Goal: Information Seeking & Learning: Learn about a topic

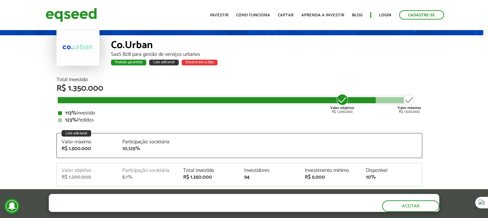
scroll to position [0, 5]
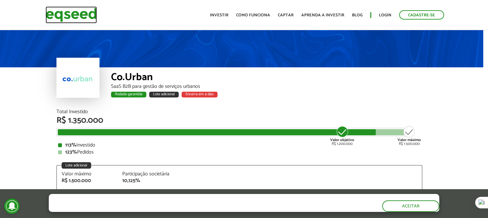
click at [83, 8] on img at bounding box center [71, 14] width 51 height 17
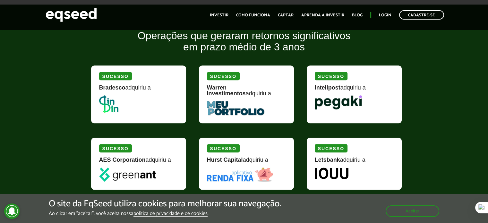
scroll to position [753, 0]
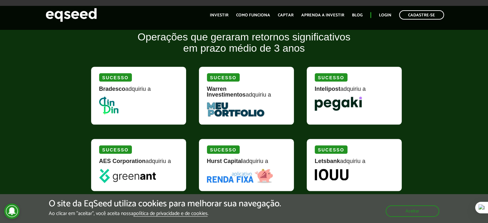
click at [232, 107] on img at bounding box center [235, 109] width 57 height 14
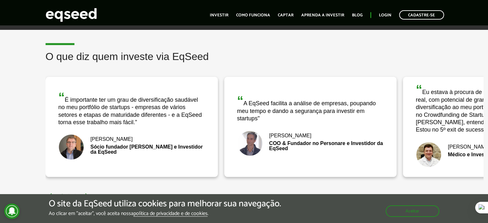
scroll to position [985, 0]
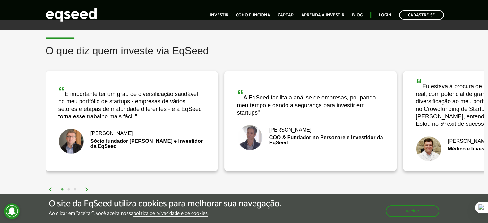
click at [85, 187] on img at bounding box center [87, 189] width 4 height 4
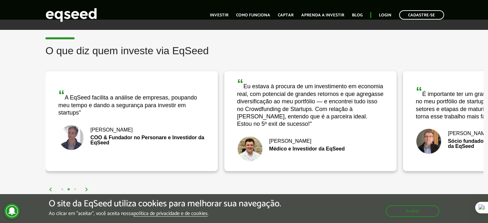
click at [85, 187] on img at bounding box center [87, 189] width 4 height 4
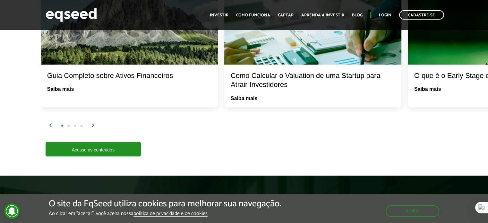
scroll to position [1265, 0]
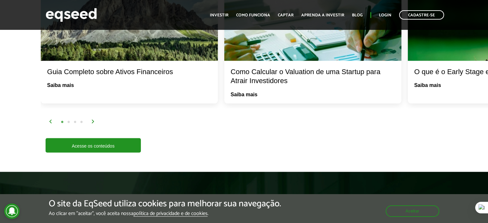
click at [92, 120] on img at bounding box center [93, 122] width 4 height 4
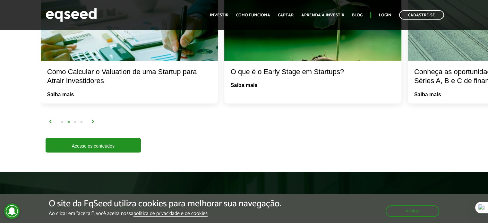
click at [92, 120] on img at bounding box center [93, 122] width 4 height 4
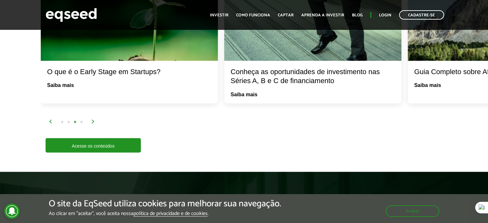
click at [92, 120] on img at bounding box center [93, 122] width 4 height 4
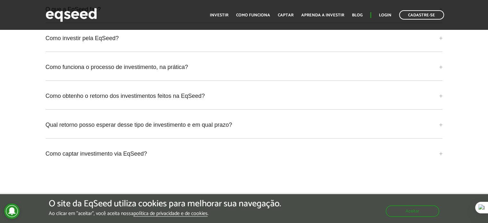
scroll to position [1617, 0]
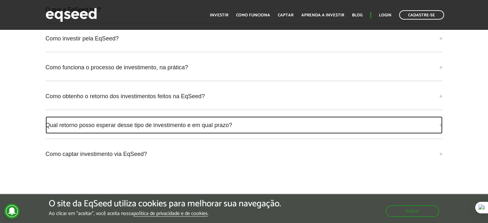
click at [92, 119] on link "Qual retorno posso esperar desse tipo de investimento e em qual prazo?" at bounding box center [244, 124] width 397 height 17
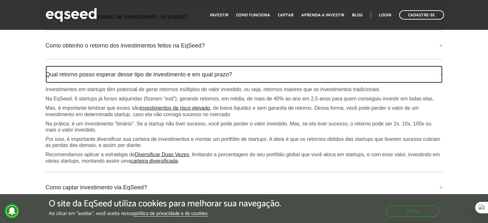
scroll to position [1668, 0]
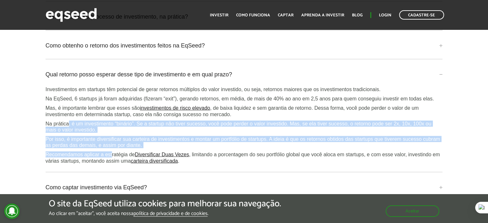
drag, startPoint x: 68, startPoint y: 123, endPoint x: 112, endPoint y: 148, distance: 50.4
click at [112, 148] on div "Investimentos em startups têm potencial de gerar retornos múltiplos do valor in…" at bounding box center [244, 125] width 397 height 78
click at [93, 136] on p "Por isso, é importante diversificar sua carteira de investimentos e montar um p…" at bounding box center [244, 142] width 397 height 12
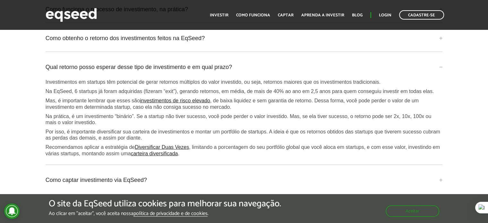
scroll to position [1676, 0]
